Goal: Information Seeking & Learning: Learn about a topic

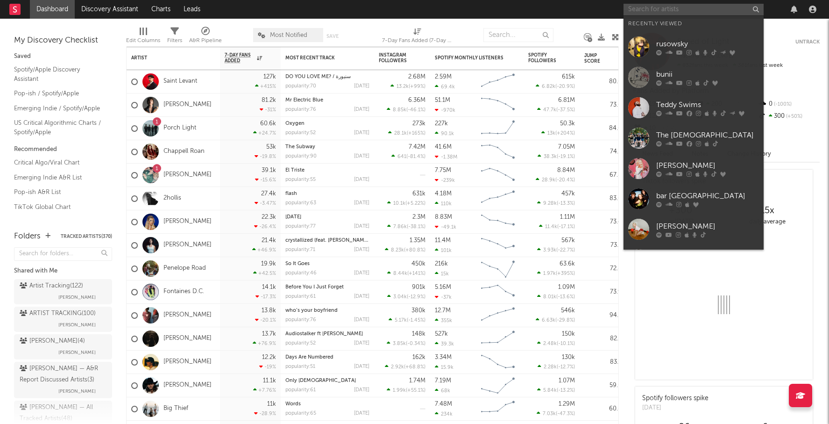
click at [661, 7] on input "text" at bounding box center [694, 10] width 140 height 12
type input "j"
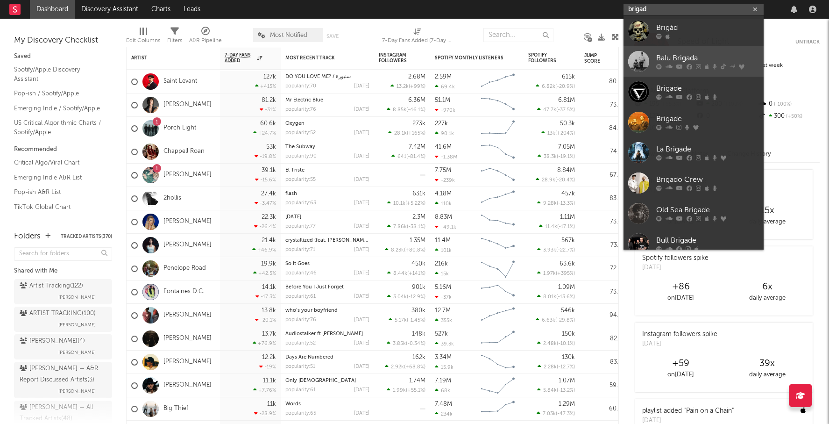
type input "brigad"
click at [710, 51] on link "Balu Brigada" at bounding box center [694, 61] width 140 height 30
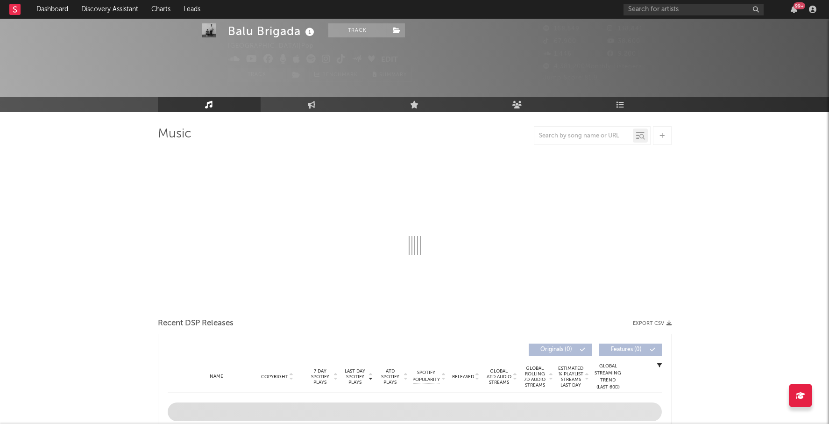
scroll to position [26, 0]
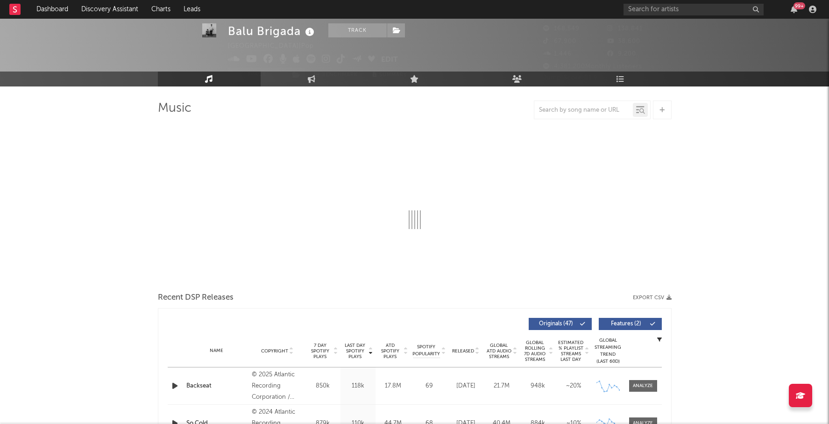
select select "6m"
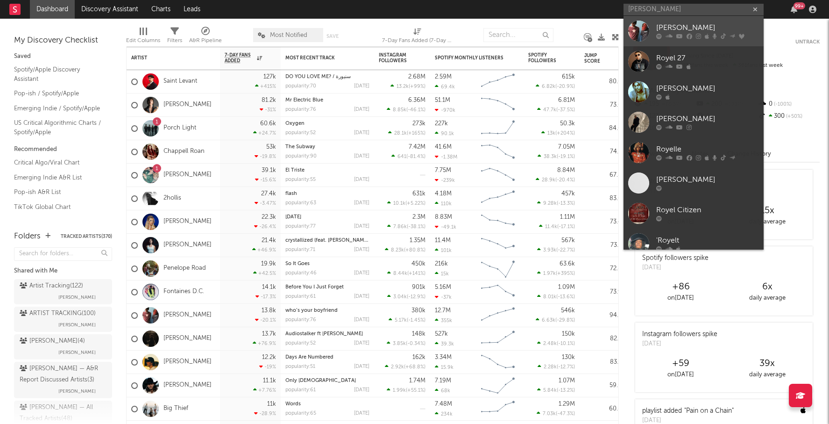
type input "[PERSON_NAME]"
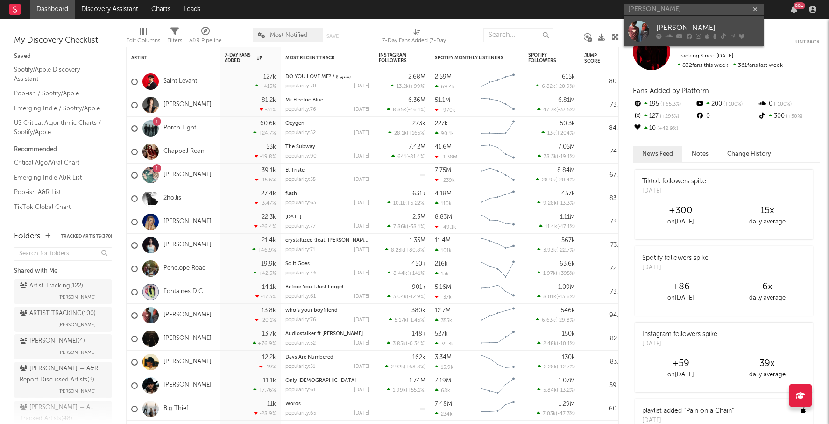
click at [678, 22] on div "[PERSON_NAME]" at bounding box center [707, 27] width 103 height 11
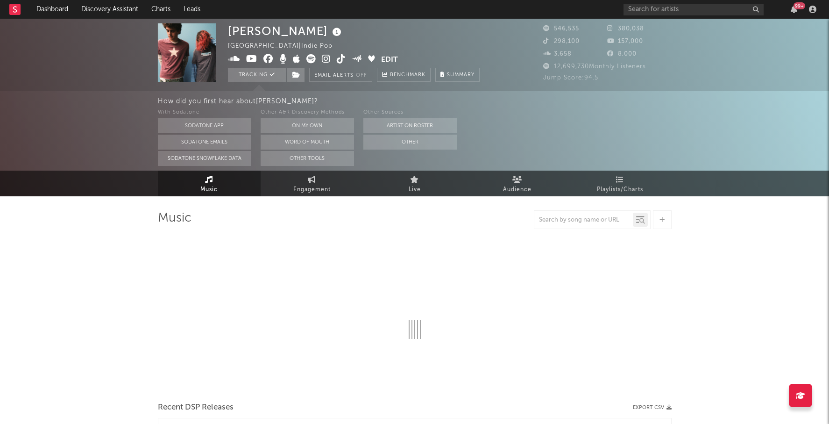
select select "6m"
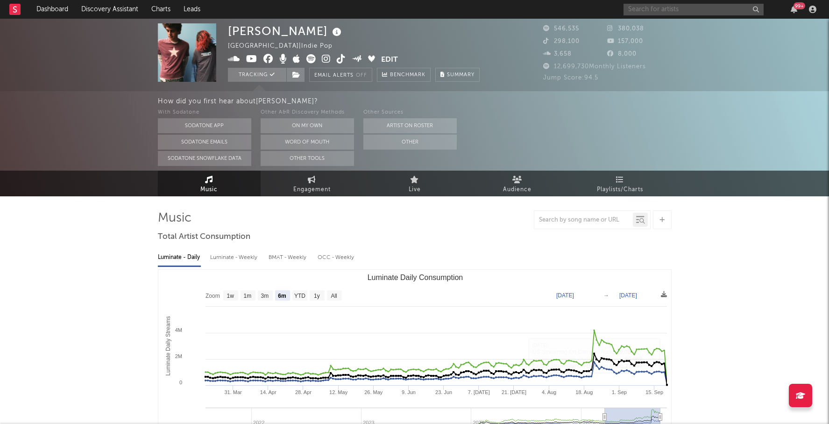
click at [652, 5] on input "text" at bounding box center [694, 10] width 140 height 12
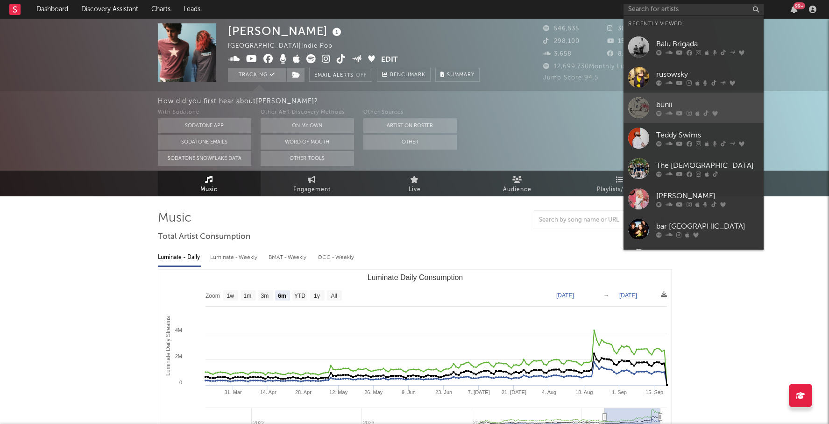
click at [694, 100] on div "bunii" at bounding box center [707, 104] width 103 height 11
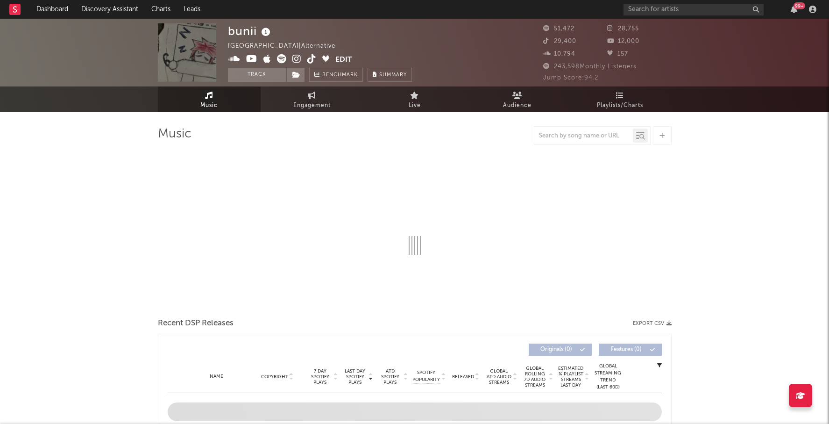
select select "6m"
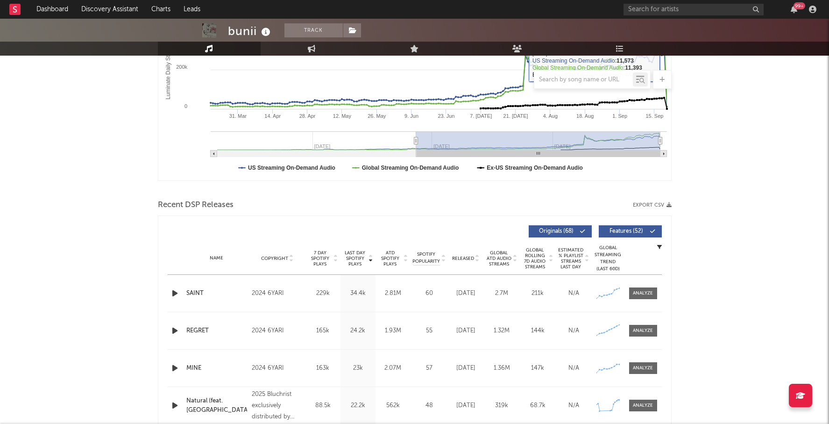
scroll to position [271, 0]
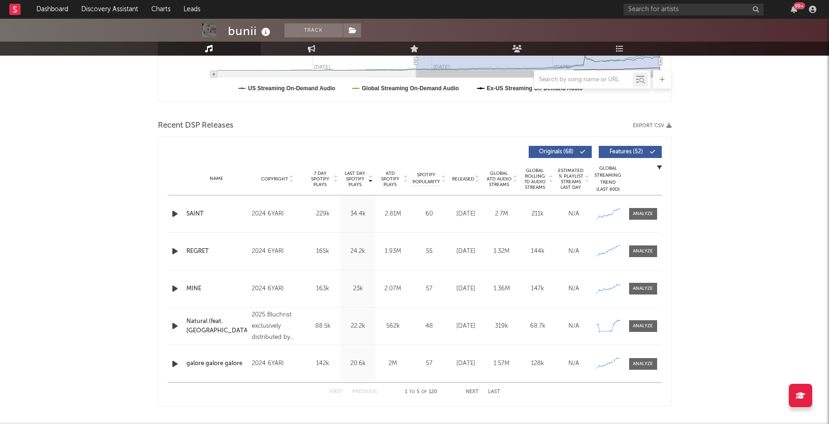
click at [171, 213] on icon "button" at bounding box center [175, 214] width 10 height 12
click at [392, 413] on div at bounding box center [414, 412] width 117 height 2
click at [473, 177] on span "Released" at bounding box center [463, 179] width 22 height 6
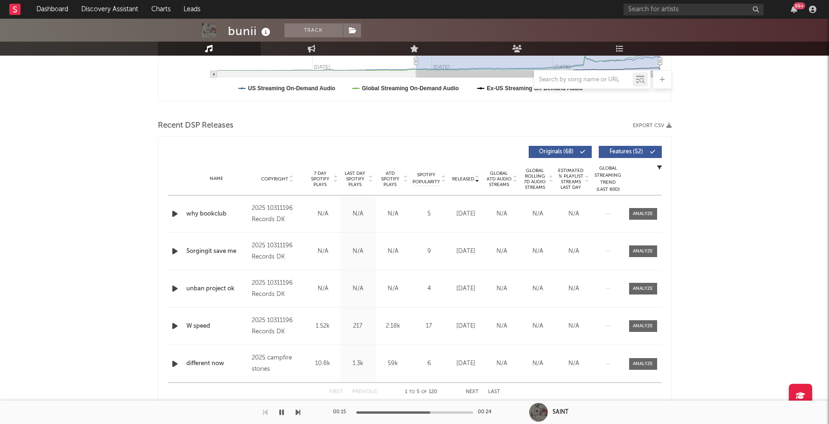
scroll to position [281, 0]
